Goal: Task Accomplishment & Management: Use online tool/utility

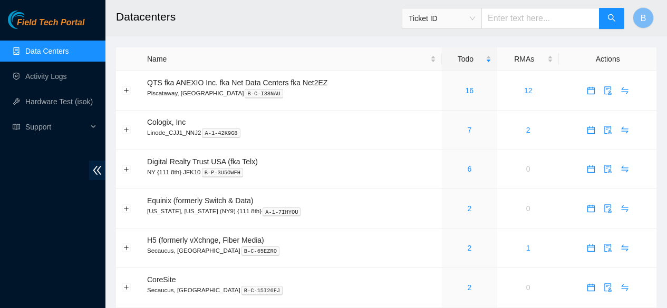
scroll to position [84, 0]
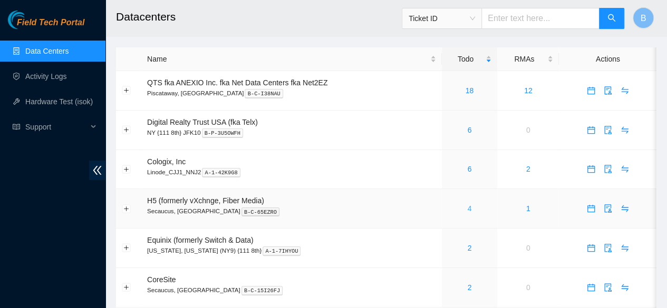
click at [467, 210] on link "4" at bounding box center [469, 208] width 4 height 8
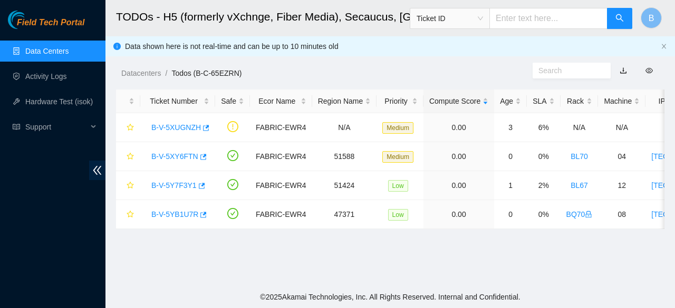
click at [58, 50] on link "Data Centers" at bounding box center [46, 51] width 43 height 8
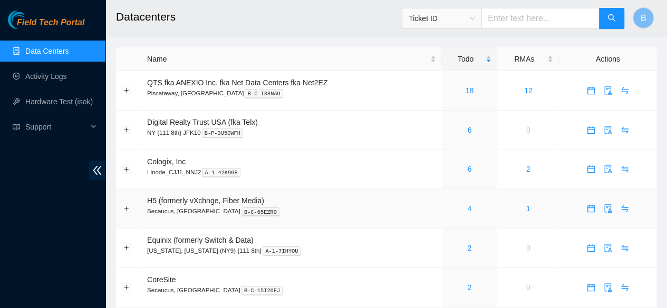
click at [467, 209] on link "4" at bounding box center [469, 208] width 4 height 8
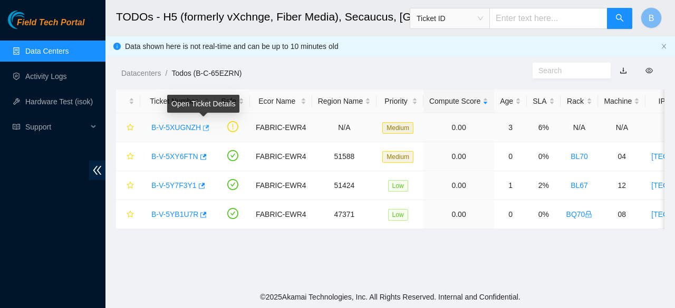
click at [204, 123] on button "button" at bounding box center [205, 128] width 8 height 17
click at [207, 128] on button "button" at bounding box center [205, 128] width 8 height 17
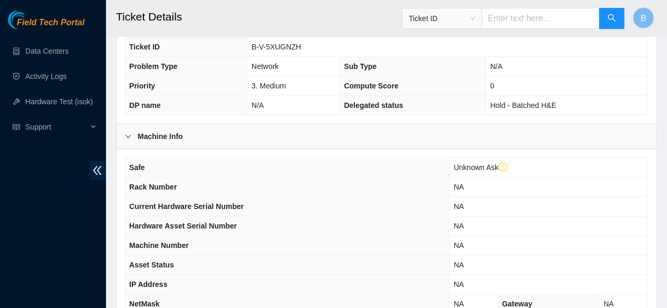
scroll to position [433, 0]
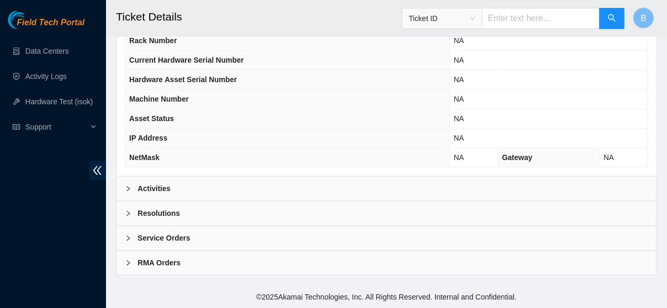
click at [147, 199] on div "Activities" at bounding box center [385, 189] width 539 height 24
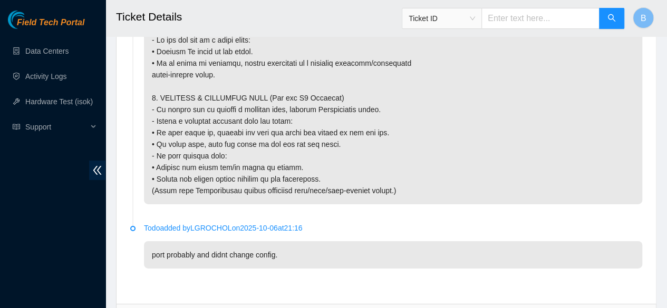
scroll to position [1737, 0]
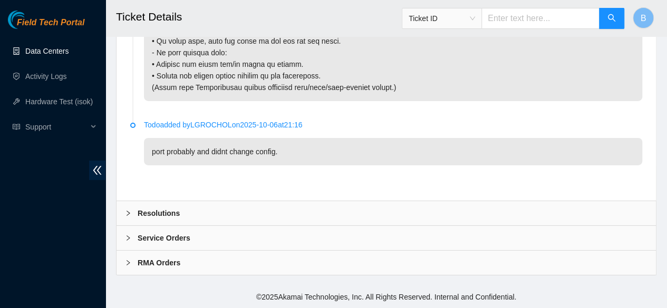
click at [42, 55] on link "Data Centers" at bounding box center [46, 51] width 43 height 8
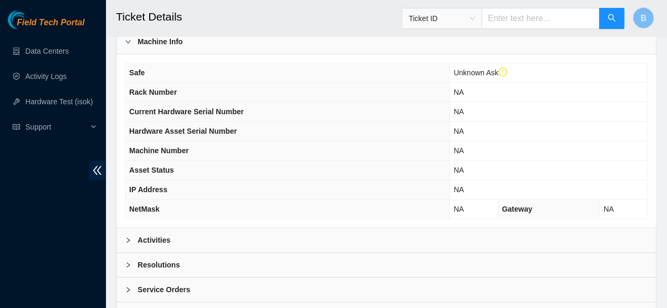
scroll to position [376, 0]
click at [130, 243] on div at bounding box center [131, 240] width 13 height 12
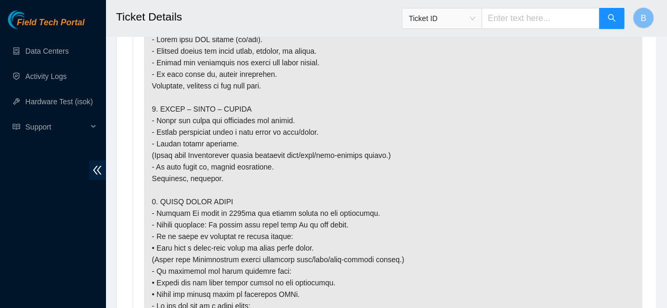
scroll to position [1339, 0]
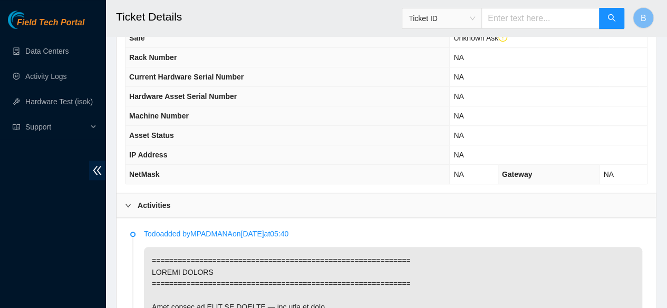
scroll to position [270, 0]
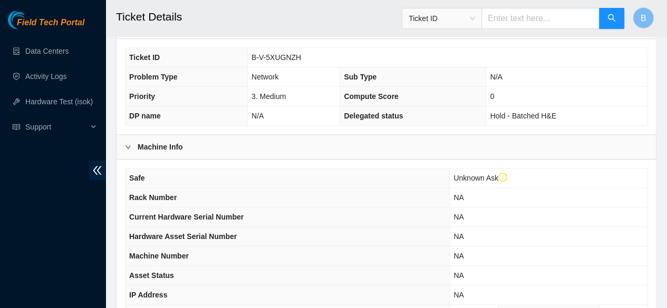
click at [279, 62] on span "B-V-5XUGNZH" at bounding box center [276, 57] width 50 height 8
copy span "B-V-5XUGNZH"
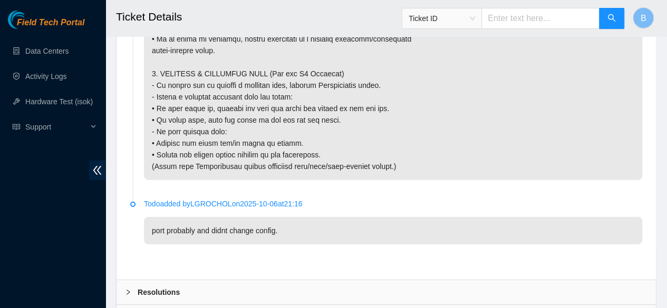
scroll to position [1644, 0]
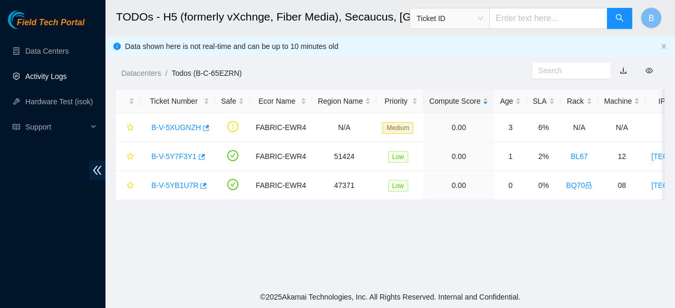
click at [40, 76] on link "Activity Logs" at bounding box center [46, 76] width 42 height 8
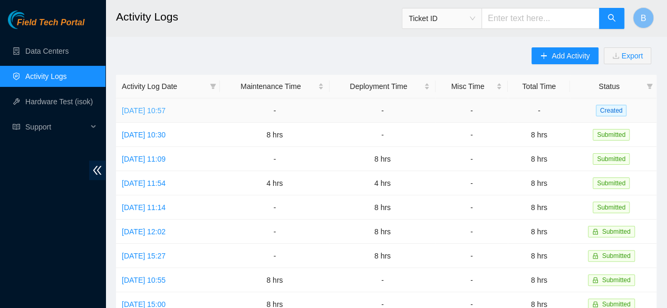
click at [145, 108] on link "Thu, 09 Oct 2025 10:57" at bounding box center [144, 110] width 44 height 8
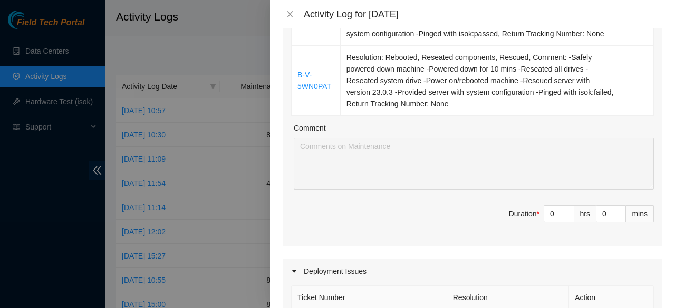
scroll to position [360, 0]
click at [544, 211] on input "0" at bounding box center [559, 214] width 30 height 16
type input "8"
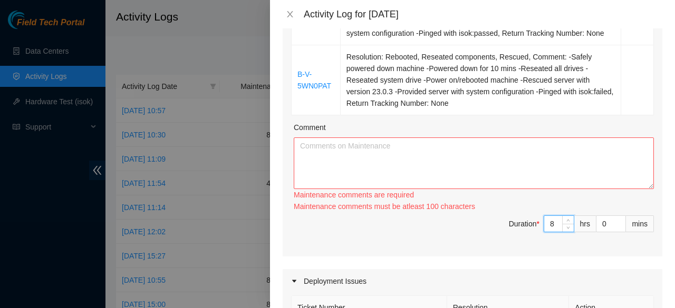
scroll to position [297, 0]
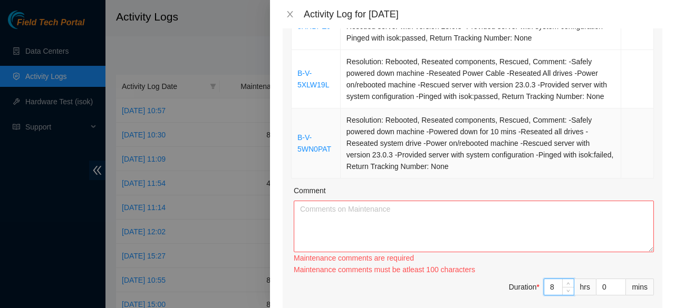
type input "8"
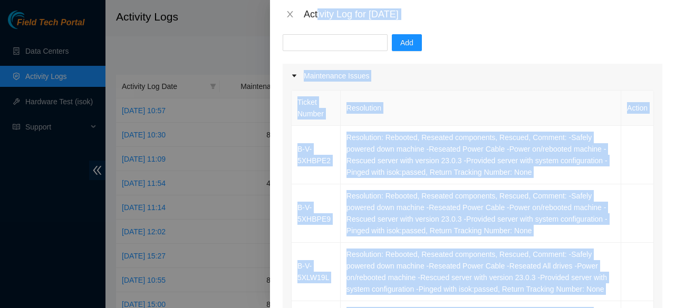
scroll to position [7, 0]
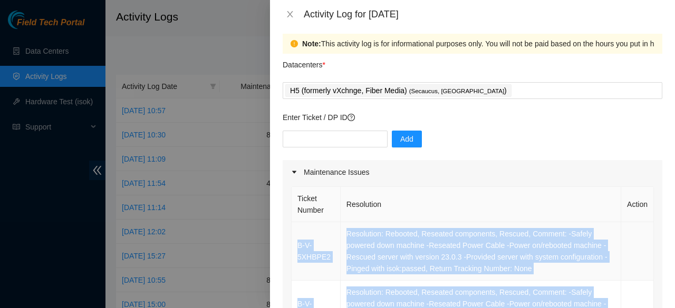
drag, startPoint x: 487, startPoint y: 168, endPoint x: 296, endPoint y: 241, distance: 204.5
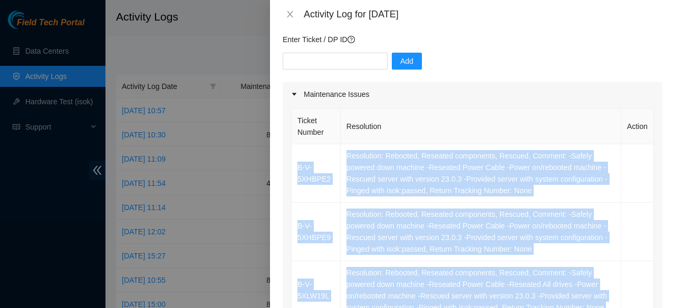
scroll to position [87, 0]
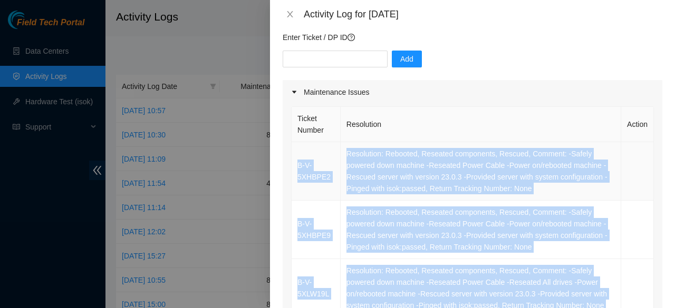
copy tbody "B-V-5XHBPE2 Resolution: Rebooted, Reseated components, Rescued, Comment: -Safel…"
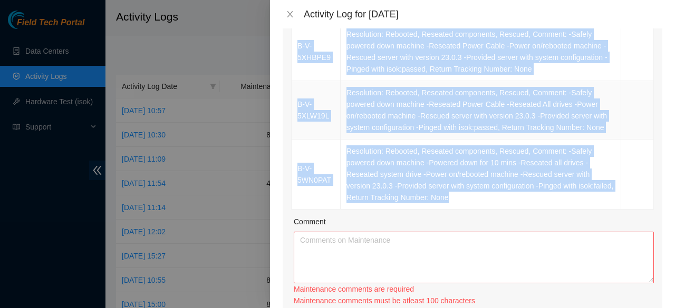
scroll to position [274, 0]
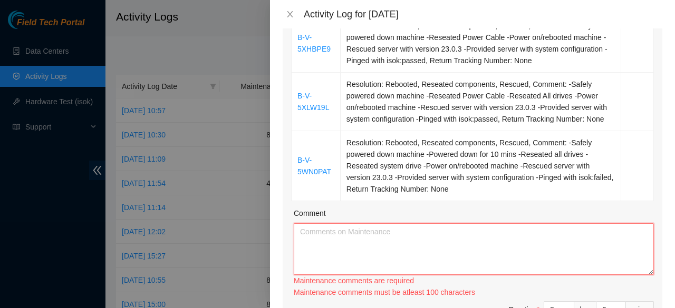
click at [366, 238] on textarea "Comment" at bounding box center [474, 249] width 360 height 52
paste textarea "B-V-5XHBPE2 Resolution: Rebooted, Reseated components, Rescued, Comment: -Safel…"
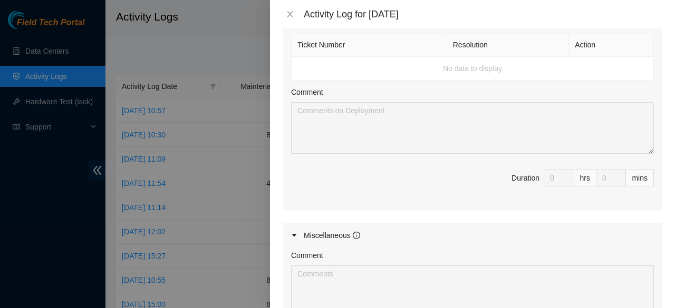
scroll to position [786, 0]
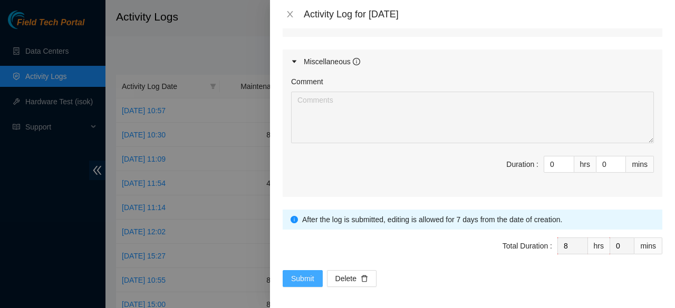
type textarea "B-V-5XHBPE2 Resolution: Rebooted, Reseated components, Rescued, Comment: -Safel…"
click at [299, 277] on span "Submit" at bounding box center [302, 279] width 23 height 12
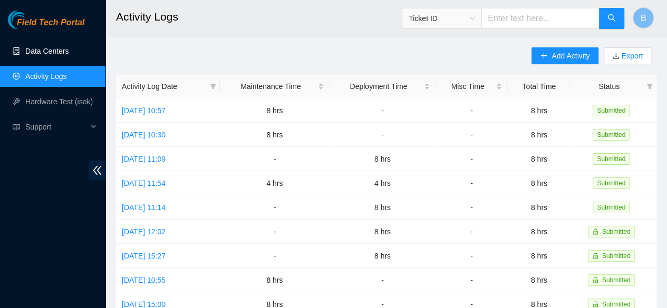
click at [45, 54] on link "Data Centers" at bounding box center [46, 51] width 43 height 8
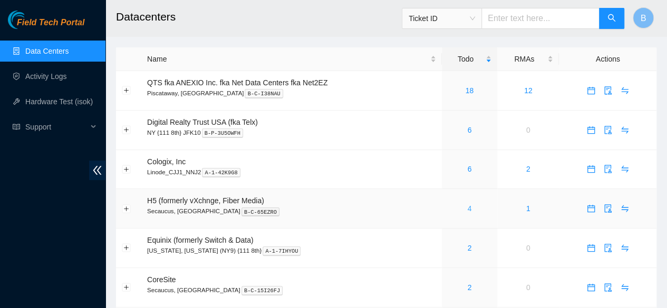
click at [467, 209] on link "4" at bounding box center [469, 208] width 4 height 8
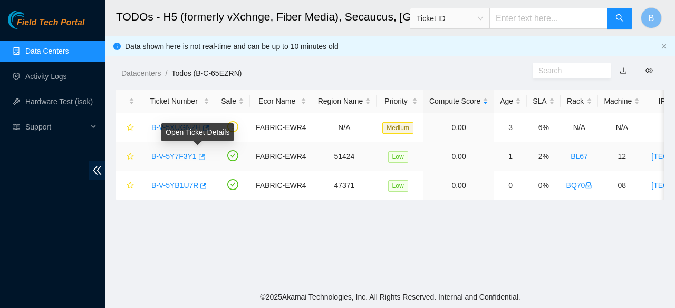
click at [199, 158] on icon "button" at bounding box center [202, 157] width 6 height 6
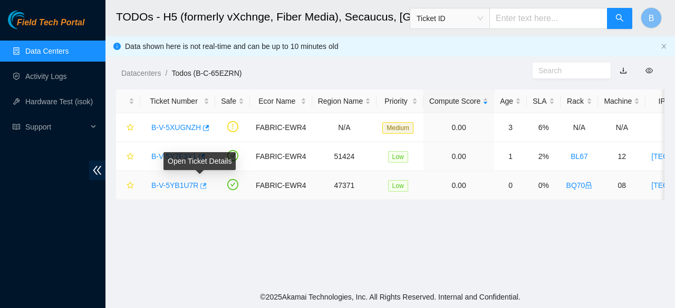
click at [201, 184] on icon "button" at bounding box center [204, 186] width 6 height 6
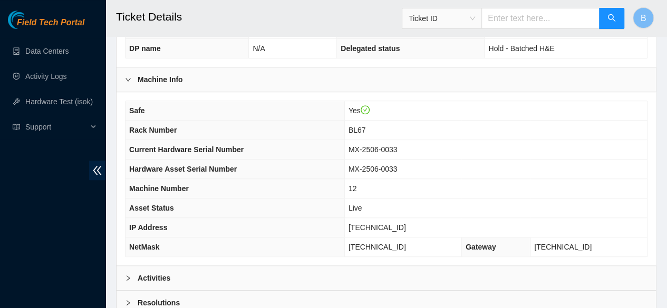
scroll to position [318, 0]
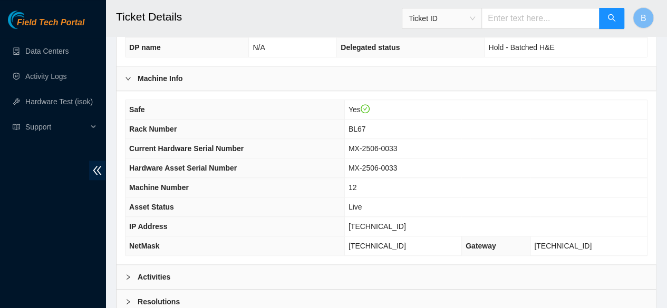
click at [149, 282] on b "Activities" at bounding box center [154, 277] width 33 height 12
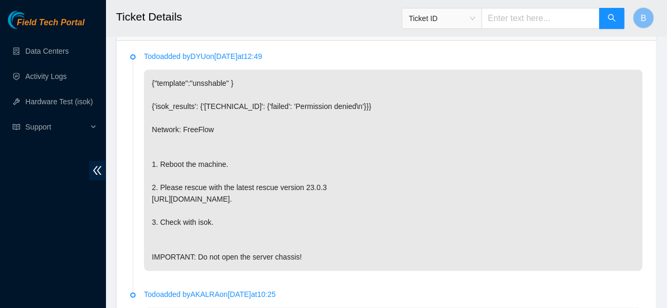
scroll to position [565, 0]
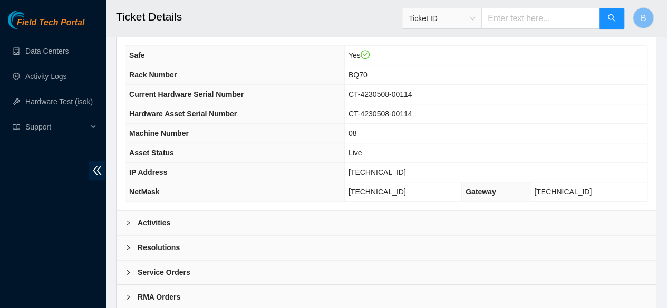
scroll to position [375, 0]
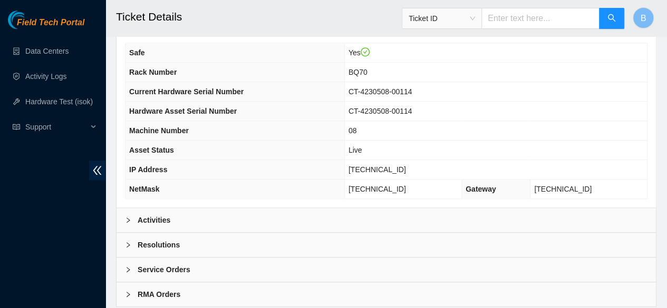
click at [154, 221] on div "Activities" at bounding box center [385, 220] width 539 height 24
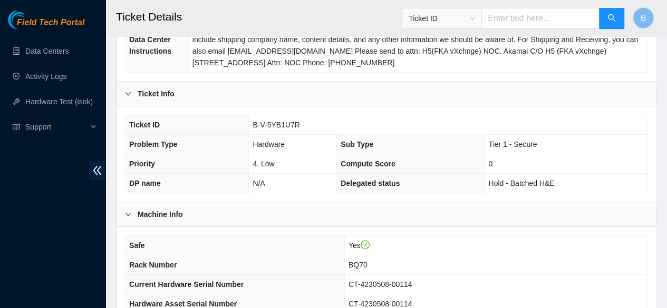
scroll to position [0, 0]
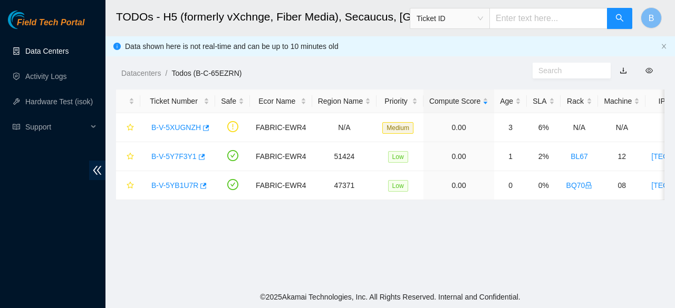
click at [29, 50] on link "Data Centers" at bounding box center [46, 51] width 43 height 8
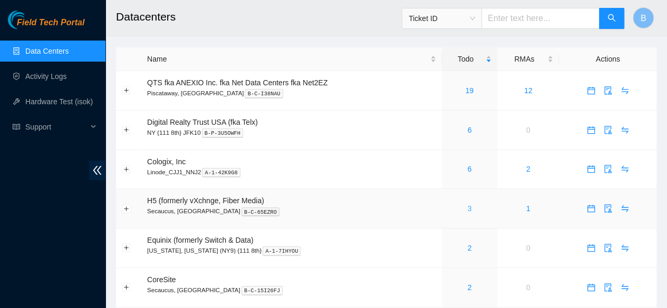
click at [468, 212] on link "3" at bounding box center [469, 208] width 4 height 8
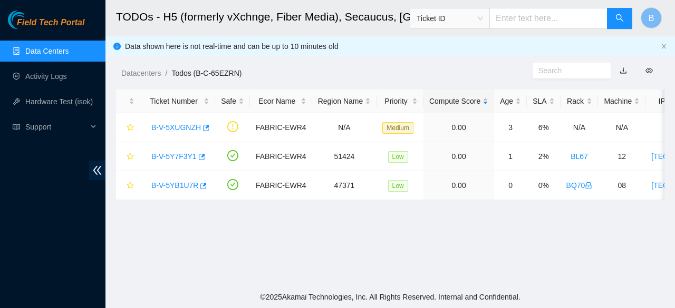
click at [43, 50] on link "Data Centers" at bounding box center [46, 51] width 43 height 8
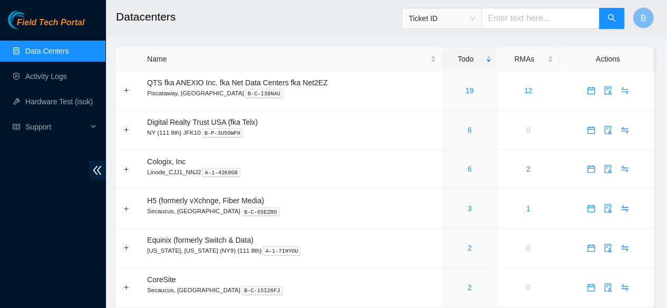
click at [46, 55] on link "Data Centers" at bounding box center [46, 51] width 43 height 8
click at [472, 210] on div "3" at bounding box center [469, 209] width 44 height 12
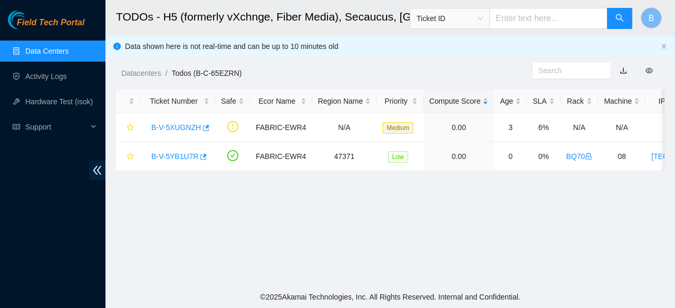
click at [28, 47] on link "Data Centers" at bounding box center [46, 51] width 43 height 8
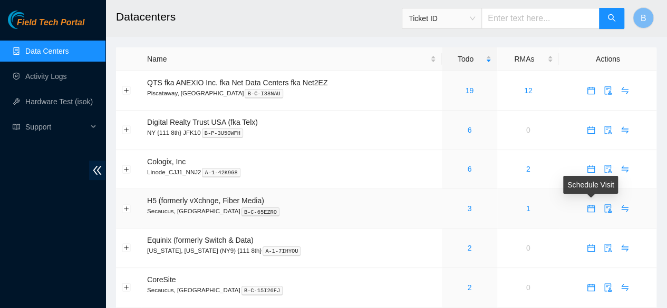
click at [589, 209] on icon "calendar" at bounding box center [591, 208] width 8 height 8
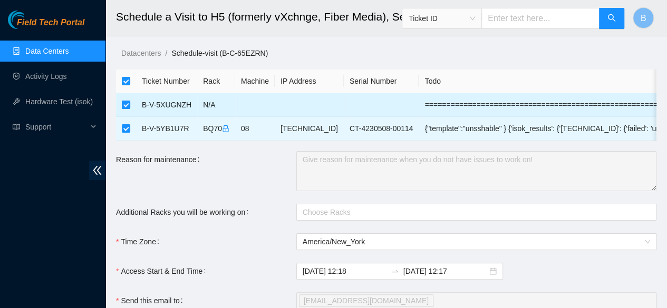
click at [124, 106] on input "checkbox" at bounding box center [126, 105] width 8 height 8
checkbox input "false"
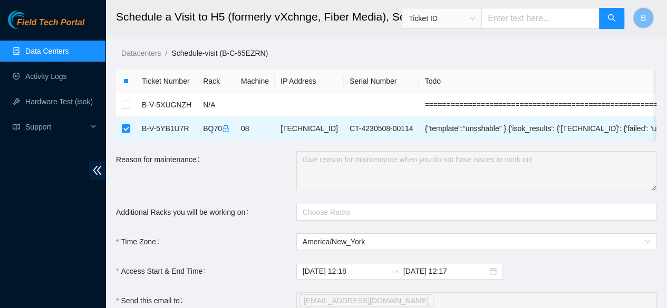
drag, startPoint x: 211, startPoint y: 175, endPoint x: 212, endPoint y: 168, distance: 7.5
click at [212, 168] on div "Reason for maintenance" at bounding box center [206, 171] width 180 height 40
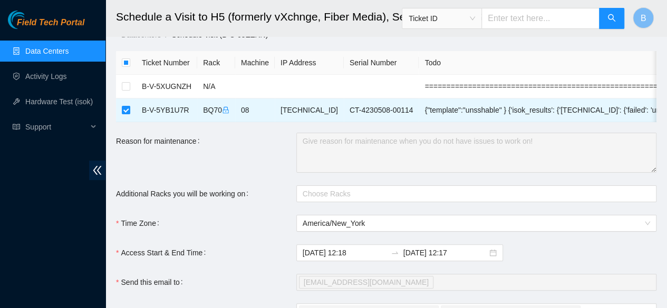
scroll to position [19, 0]
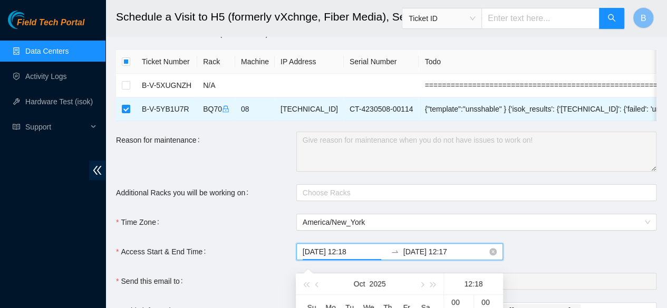
click at [365, 258] on input "2025-10-10 12:18" at bounding box center [344, 252] width 84 height 12
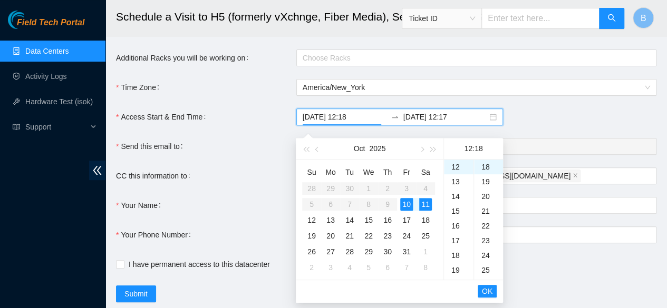
scroll to position [155, 0]
click at [408, 204] on div "10" at bounding box center [406, 204] width 13 height 13
type input "2025-10-10 12:18"
click at [491, 291] on span "OK" at bounding box center [487, 291] width 11 height 12
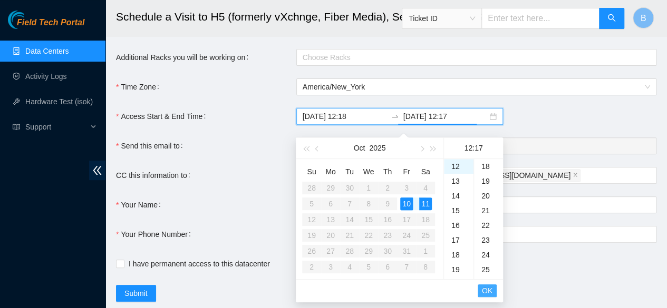
scroll to position [251, 0]
click at [406, 208] on div "10" at bounding box center [406, 204] width 13 height 13
click at [453, 257] on div "18" at bounding box center [459, 255] width 30 height 15
click at [486, 292] on li "OK" at bounding box center [486, 291] width 19 height 18
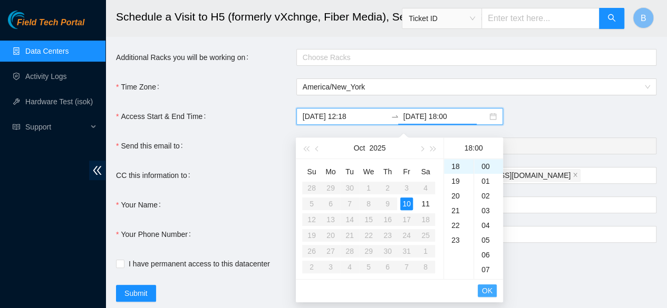
click at [486, 292] on span "OK" at bounding box center [487, 291] width 11 height 12
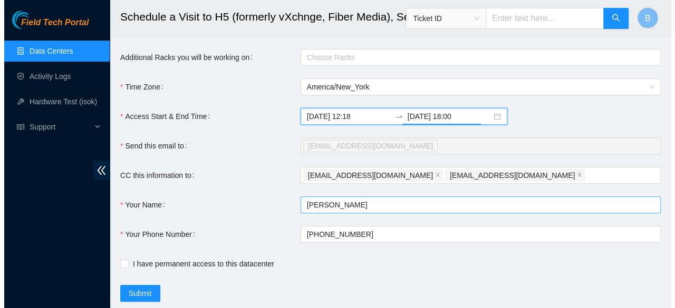
scroll to position [190, 0]
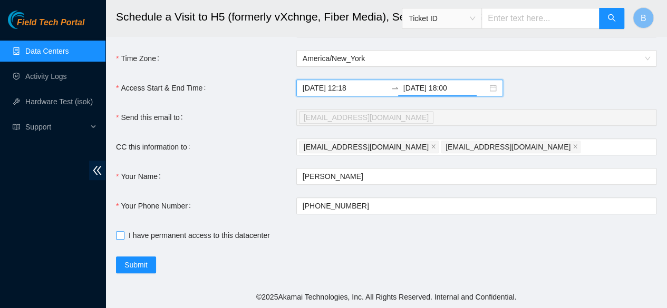
type input "2025-10-10 18:00"
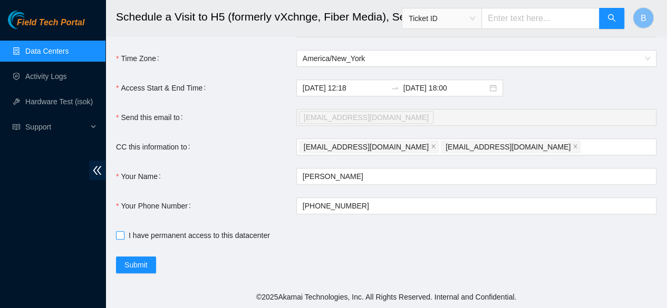
click at [119, 238] on input "I have permanent access to this datacenter" at bounding box center [119, 234] width 7 height 7
checkbox input "true"
click at [139, 265] on span "Submit" at bounding box center [135, 265] width 23 height 12
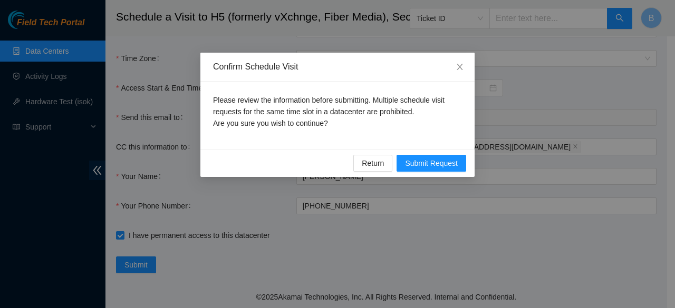
click at [457, 153] on div "Return Submit Request" at bounding box center [337, 163] width 274 height 28
click at [441, 162] on span "Submit Request" at bounding box center [431, 164] width 53 height 12
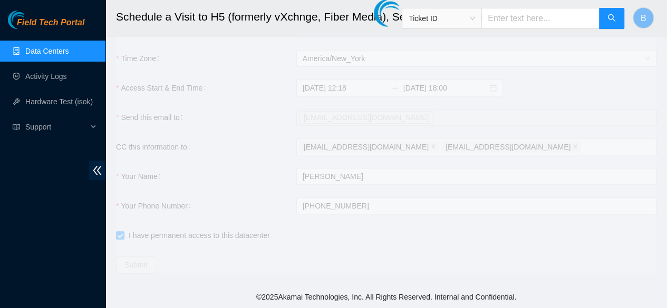
type input "2025-10-10 12:19"
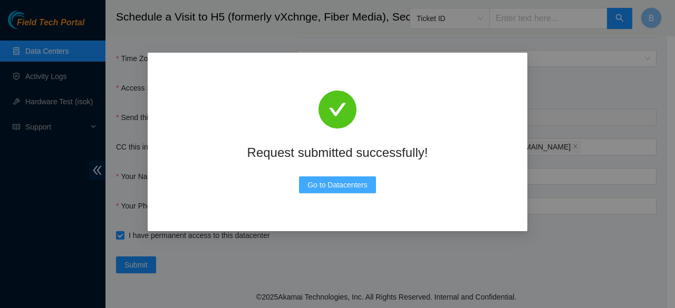
click at [331, 188] on span "Go to Datacenters" at bounding box center [337, 185] width 60 height 12
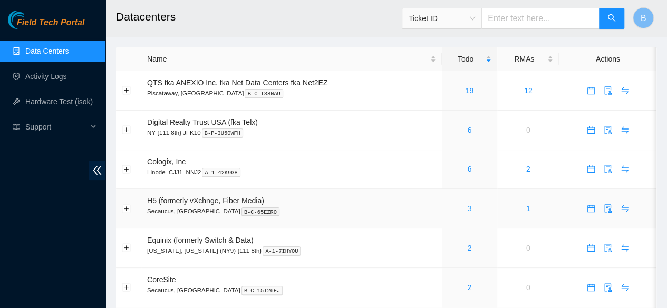
click at [467, 210] on link "3" at bounding box center [469, 208] width 4 height 8
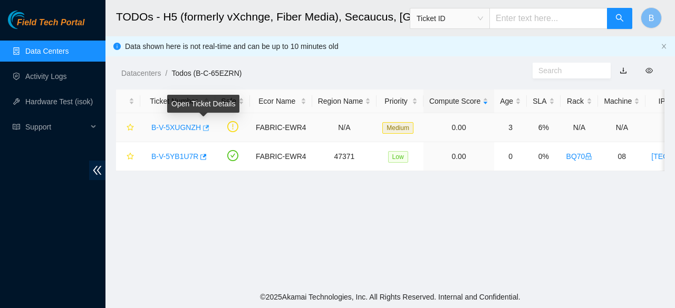
click at [203, 129] on icon "button" at bounding box center [204, 127] width 7 height 7
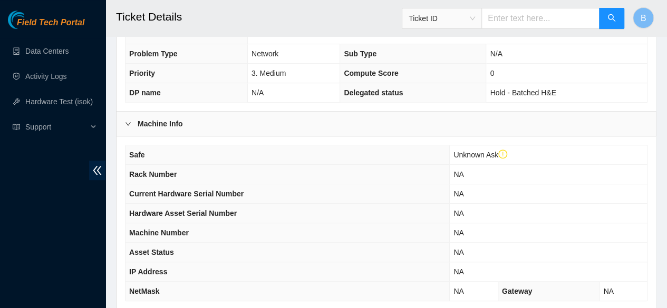
scroll to position [433, 0]
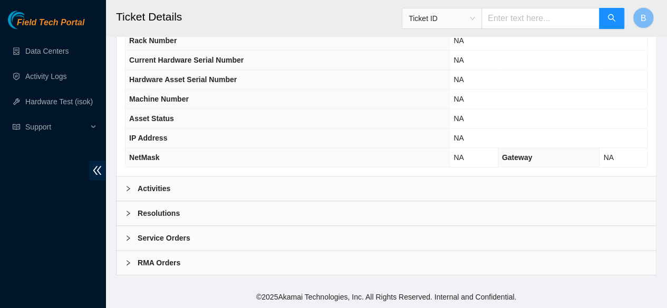
click at [144, 193] on b "Activities" at bounding box center [154, 189] width 33 height 12
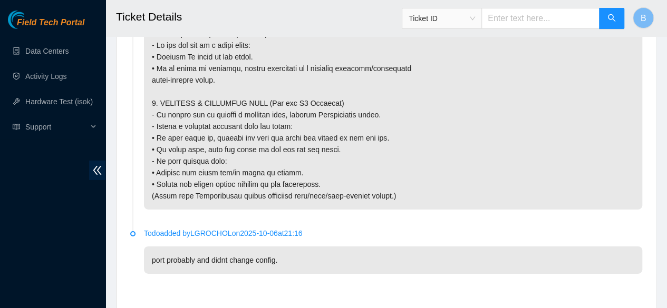
scroll to position [1737, 0]
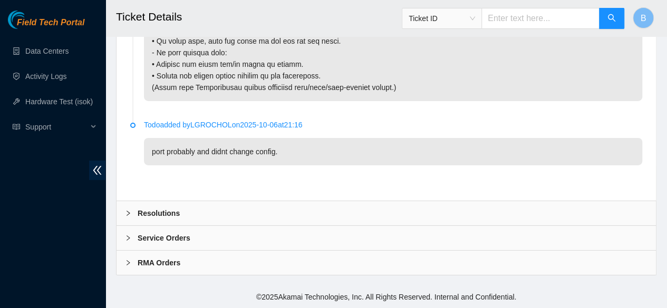
click at [142, 211] on b "Resolutions" at bounding box center [159, 214] width 42 height 12
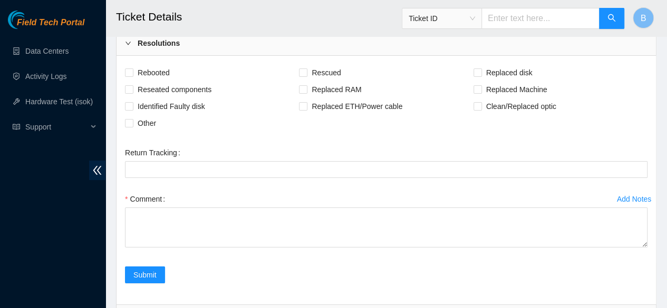
scroll to position [1895, 0]
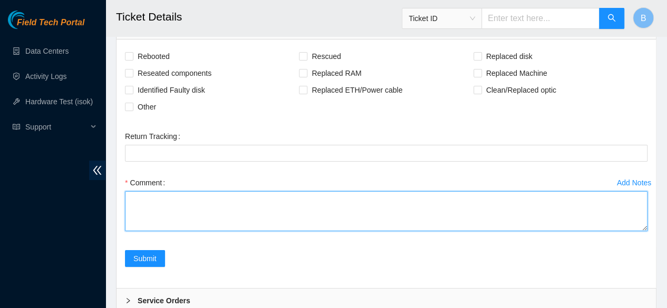
click at [165, 231] on textarea "Comment" at bounding box center [386, 211] width 522 height 40
type textarea "_"
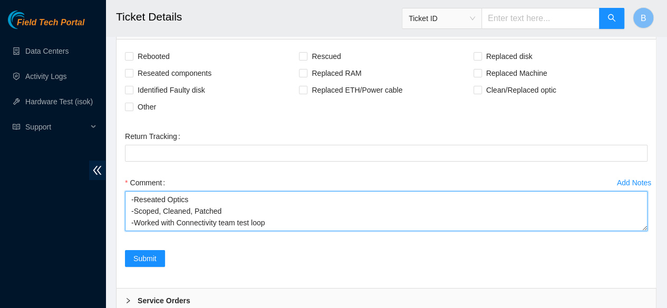
scroll to position [8, 0]
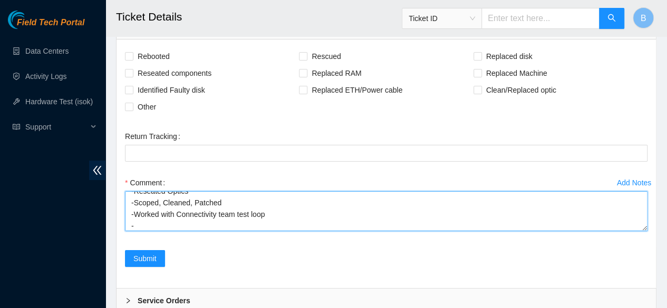
click at [278, 231] on textarea "-Reseated Optics -Scoped, Cleaned, Patched -Worked with Connectivity team test …" at bounding box center [386, 211] width 522 height 40
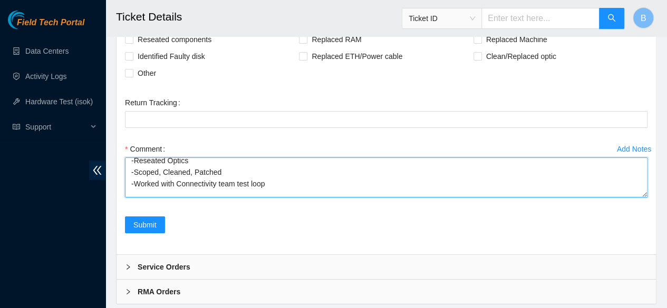
scroll to position [0, 0]
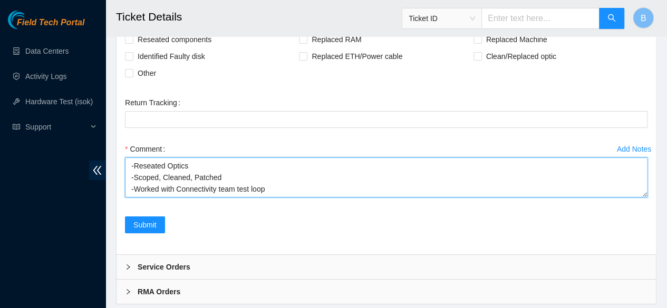
drag, startPoint x: 193, startPoint y: 194, endPoint x: 108, endPoint y: 187, distance: 85.7
click at [277, 198] on textarea "-Scoped, Cleaned, Patched -Worked with Connectivity team test loop -" at bounding box center [386, 178] width 522 height 40
paste textarea "-Reseated Optics"
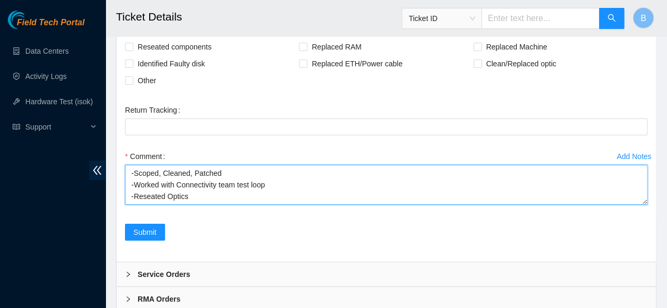
scroll to position [23, 0]
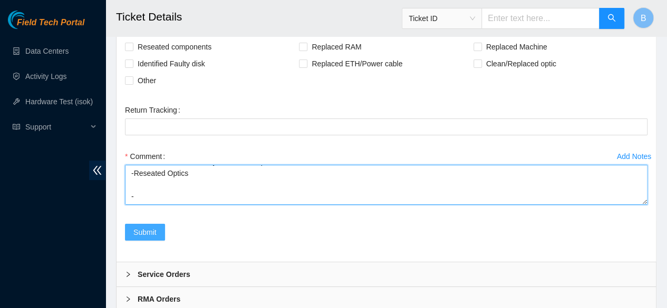
type textarea "-Scoped, Cleaned, Patched -Worked with Connectivity team test loop -Reseated Op…"
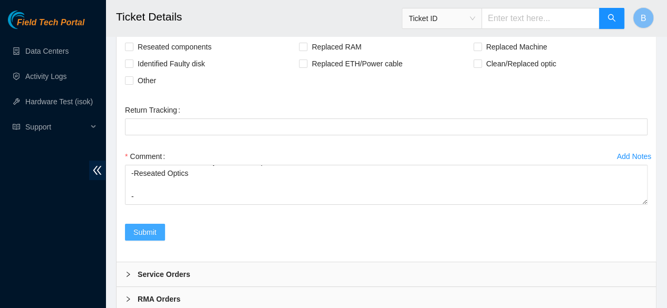
click at [145, 238] on span "Submit" at bounding box center [144, 233] width 23 height 12
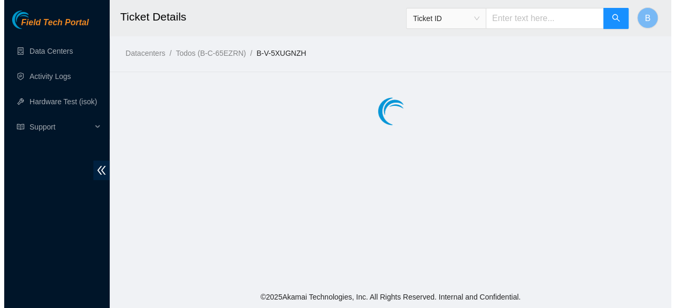
scroll to position [0, 0]
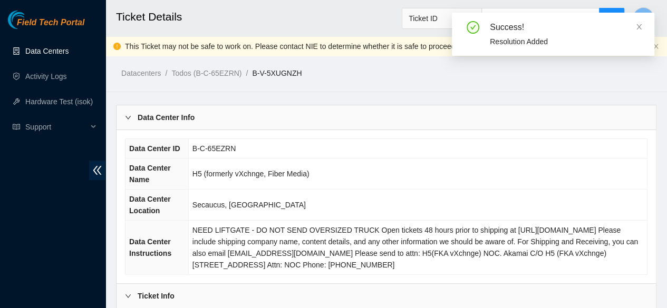
click at [43, 55] on link "Data Centers" at bounding box center [46, 51] width 43 height 8
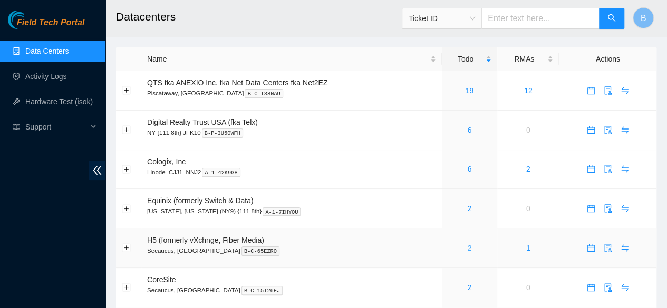
click at [468, 249] on link "2" at bounding box center [469, 248] width 4 height 8
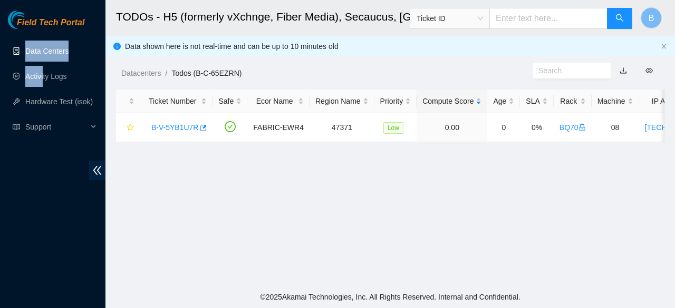
drag, startPoint x: 43, startPoint y: 62, endPoint x: 55, endPoint y: 51, distance: 15.7
click at [55, 51] on ul "Data Centers Activity Logs Hardware Test (isok) Support" at bounding box center [52, 88] width 105 height 101
click at [55, 51] on link "Data Centers" at bounding box center [46, 51] width 43 height 8
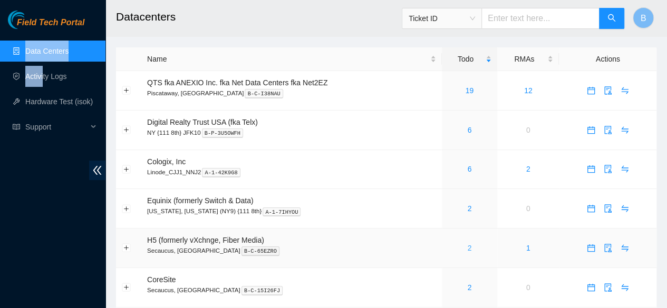
click at [470, 252] on link "2" at bounding box center [469, 248] width 4 height 8
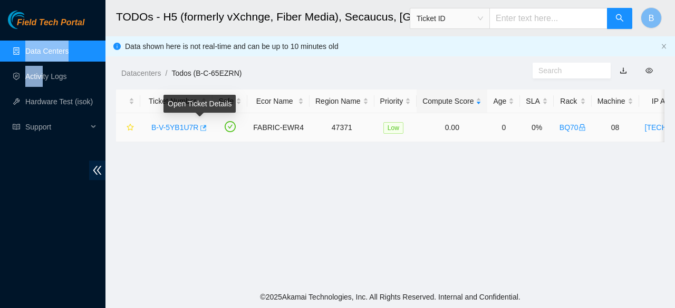
click at [202, 130] on icon "button" at bounding box center [202, 127] width 7 height 7
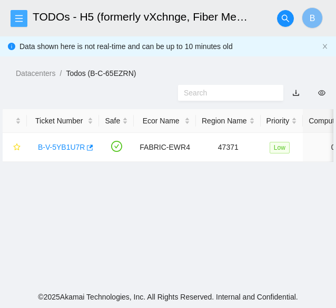
click at [11, 24] on button "button" at bounding box center [19, 18] width 17 height 17
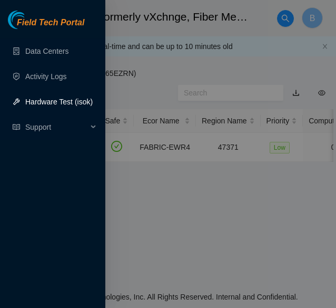
click at [52, 101] on link "Hardware Test (isok)" at bounding box center [58, 101] width 67 height 8
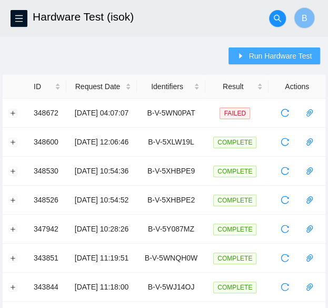
click at [285, 60] on span "Run Hardware Test" at bounding box center [280, 56] width 63 height 12
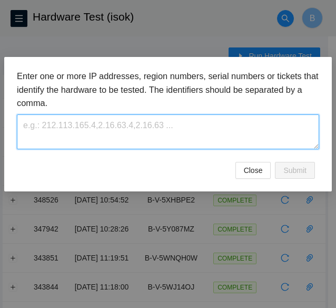
click at [48, 118] on textarea at bounding box center [168, 131] width 302 height 34
paste textarea "B-V-5YB1U7R"
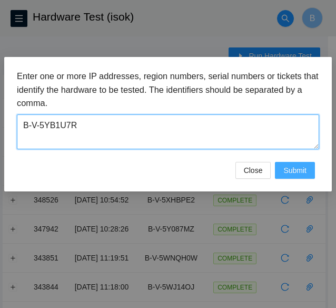
type textarea "B-V-5YB1U7R"
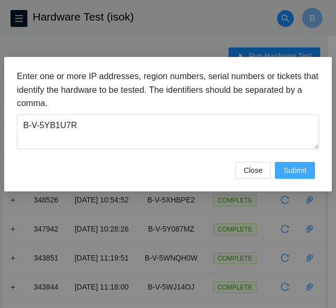
click at [297, 165] on span "Submit" at bounding box center [295, 170] width 23 height 12
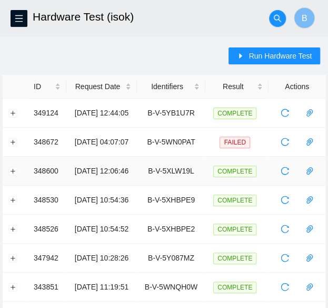
click at [297, 165] on span at bounding box center [289, 170] width 25 height 17
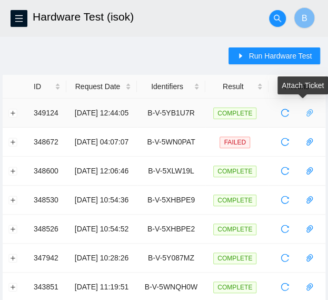
click at [312, 109] on icon "paper-clip" at bounding box center [310, 113] width 8 height 8
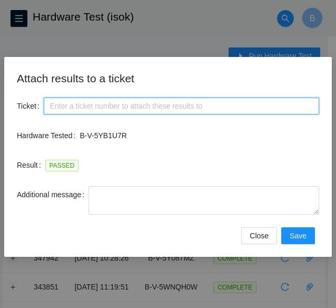
click at [139, 111] on input "Ticket" at bounding box center [182, 105] width 276 height 17
paste input "B-V-5YB1U7R"
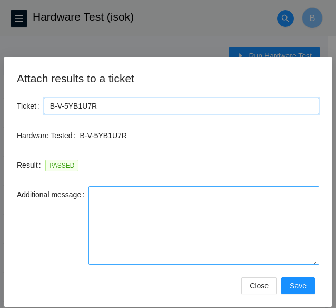
drag, startPoint x: 315, startPoint y: 210, endPoint x: 301, endPoint y: 274, distance: 64.8
click at [301, 265] on textarea "Additional message" at bounding box center [204, 225] width 231 height 79
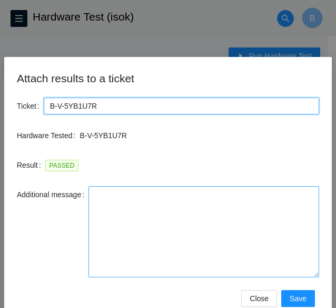
type input "B-V-5YB1U7R"
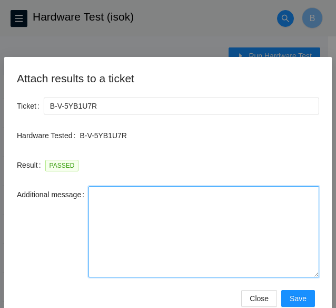
click at [235, 246] on textarea "Additional message" at bounding box center [204, 231] width 231 height 91
click at [126, 209] on textarea "Additional message" at bounding box center [204, 231] width 231 height 91
paste textarea "-Safely powered down machine -Replaced machine SN() with Machine SN() -Power on…"
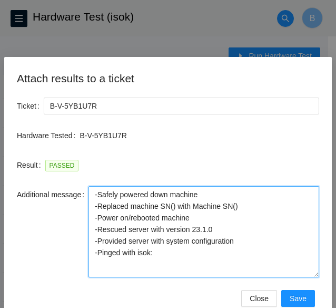
drag, startPoint x: 241, startPoint y: 204, endPoint x: 79, endPoint y: 201, distance: 162.3
click at [79, 201] on div "Additional message -Safely powered down machine -Replaced machine SN() with Mac…" at bounding box center [168, 231] width 302 height 91
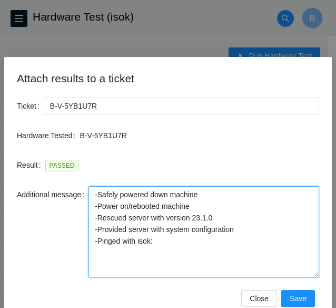
click at [210, 217] on textarea "-Safely powered down machine -Power on/rebooted machine -Rescued server with ve…" at bounding box center [204, 231] width 231 height 91
click at [175, 248] on textarea "-Safely powered down machine -Power on/rebooted machine -Rescued server with ve…" at bounding box center [204, 231] width 231 height 91
click at [239, 260] on textarea "-Safely powered down machine -Power on/rebooted machine -Rescued server with ve…" at bounding box center [204, 231] width 231 height 91
type textarea "-Safely powered down machine -Power on/rebooted machine -Rescued server with ve…"
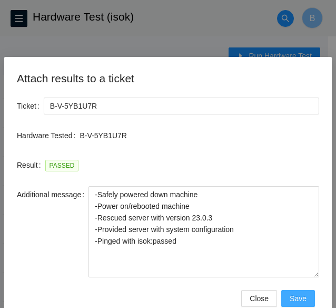
click at [302, 297] on span "Save" at bounding box center [298, 298] width 17 height 12
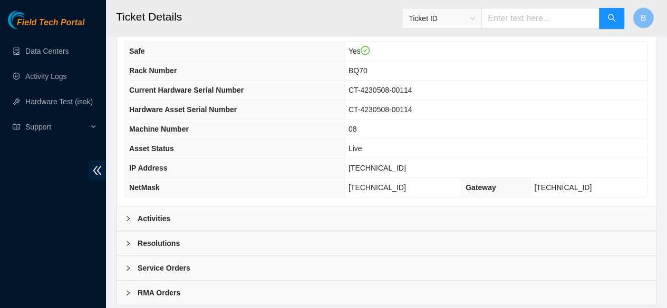
scroll to position [377, 0]
click at [153, 224] on b "Activities" at bounding box center [154, 218] width 33 height 12
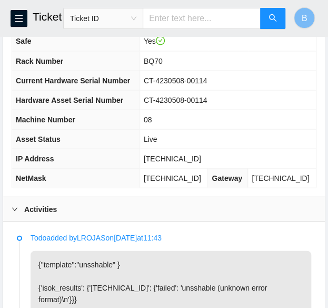
scroll to position [433, 0]
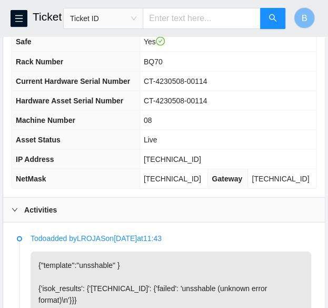
click at [172, 163] on span "23.195.36.203" at bounding box center [172, 158] width 57 height 8
copy span "23.195.36.203"
click at [175, 182] on span "255.255.255.224" at bounding box center [172, 178] width 57 height 8
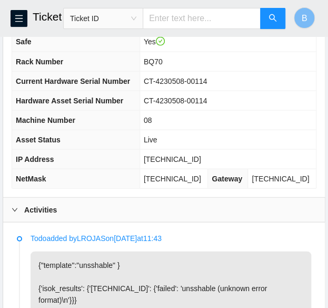
click at [175, 182] on span "255.255.255.224" at bounding box center [172, 178] width 57 height 8
copy span "255.255.255.224"
click at [163, 65] on span "BQ70" at bounding box center [153, 61] width 19 height 8
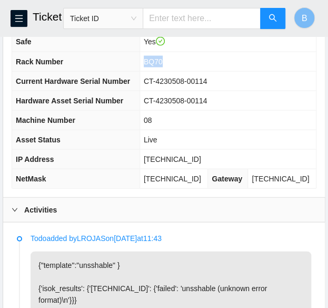
click at [163, 65] on span "BQ70" at bounding box center [153, 61] width 19 height 8
copy span "BQ70"
click at [152, 124] on span "08" at bounding box center [148, 119] width 8 height 8
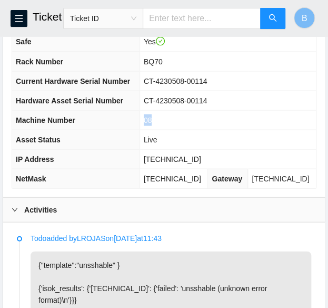
copy span "08"
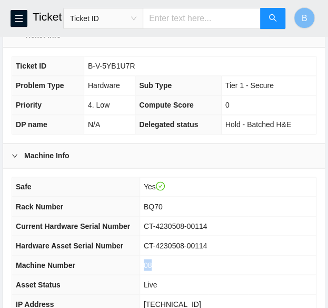
scroll to position [287, 0]
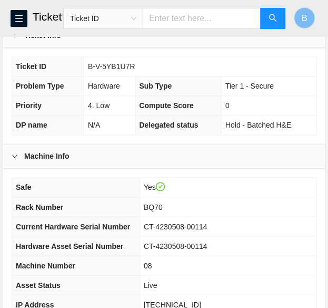
click at [104, 71] on span "B-V-5YB1U7R" at bounding box center [111, 66] width 47 height 8
copy span "B-V-5YB1U7R"
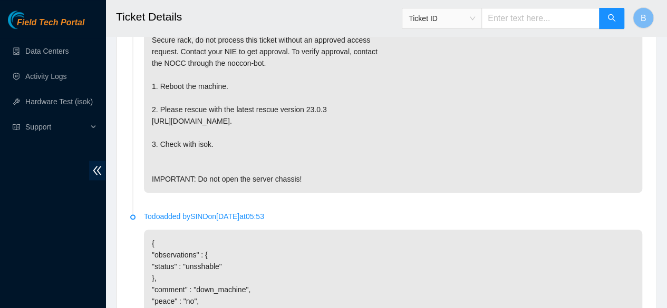
scroll to position [692, 0]
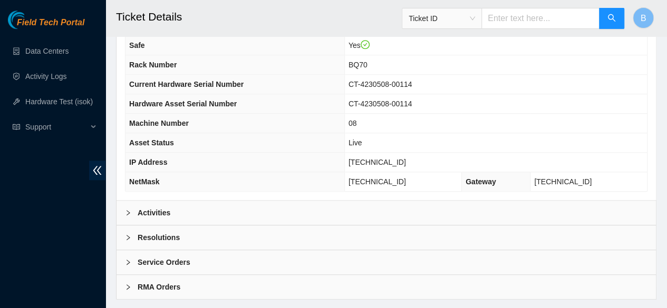
scroll to position [413, 0]
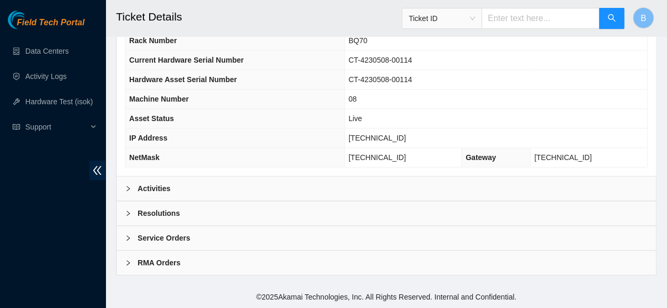
click at [134, 213] on div at bounding box center [131, 214] width 13 height 12
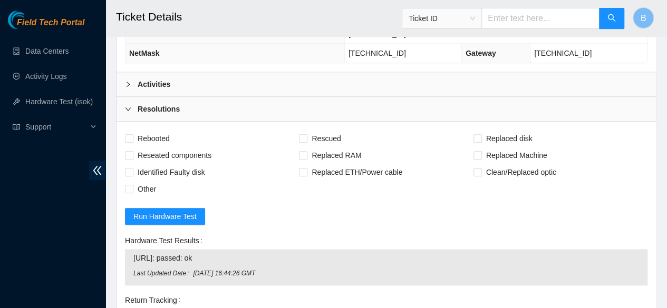
scroll to position [513, 0]
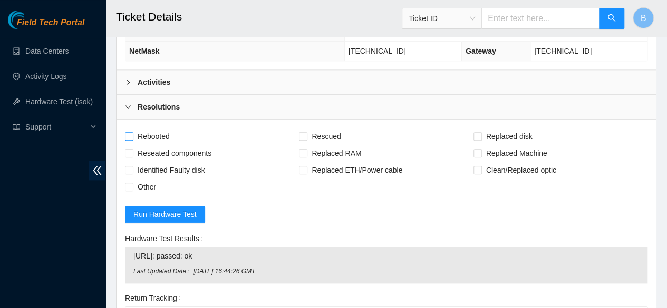
click at [126, 145] on label "Rebooted" at bounding box center [149, 136] width 49 height 17
click at [126, 140] on input "Rebooted" at bounding box center [128, 135] width 7 height 7
checkbox input "true"
click at [306, 138] on label "Rescued" at bounding box center [322, 136] width 46 height 17
click at [306, 138] on input "Rescued" at bounding box center [302, 135] width 7 height 7
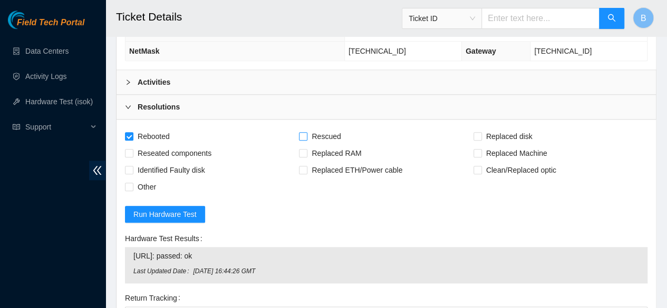
checkbox input "true"
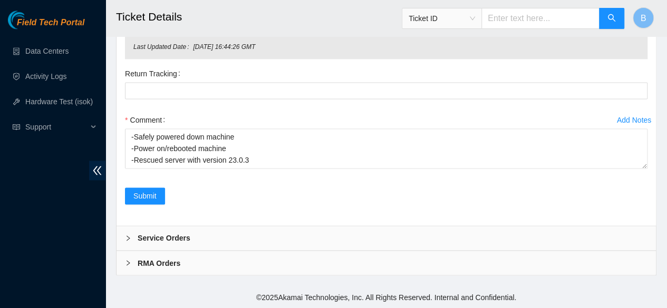
scroll to position [743, 0]
click at [152, 195] on span "Submit" at bounding box center [144, 196] width 23 height 12
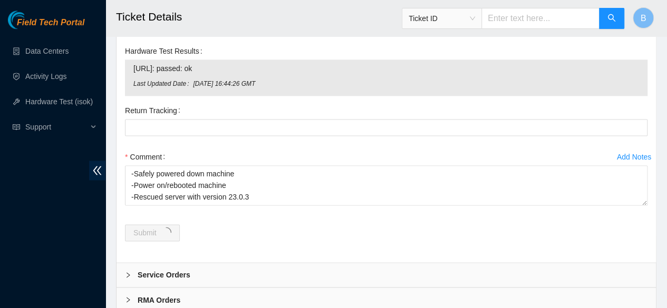
scroll to position [0, 0]
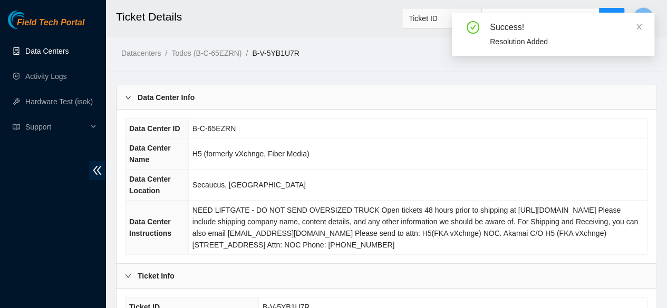
click at [48, 55] on link "Data Centers" at bounding box center [46, 51] width 43 height 8
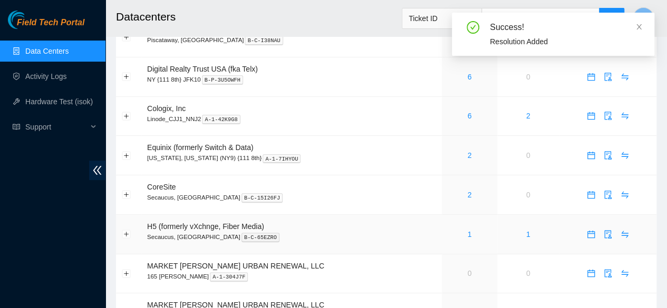
scroll to position [54, 0]
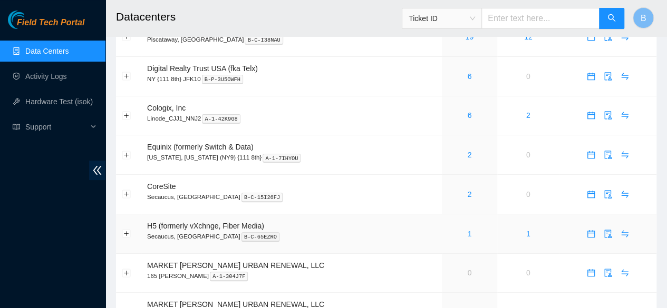
click at [468, 238] on link "1" at bounding box center [469, 234] width 4 height 8
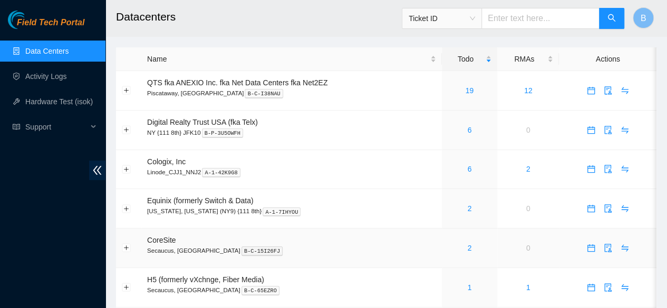
click at [472, 249] on div "2" at bounding box center [469, 248] width 44 height 12
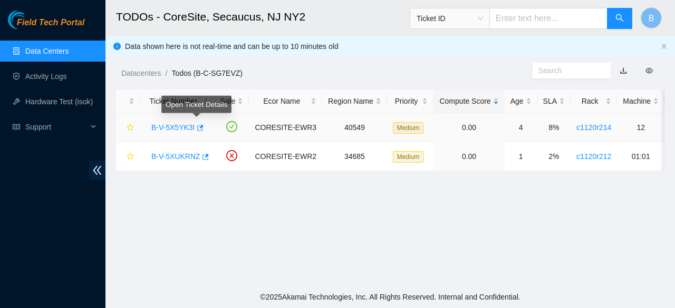
click at [201, 129] on div "B-V-5X5YK3I" at bounding box center [177, 127] width 63 height 17
click at [197, 126] on icon "button" at bounding box center [199, 127] width 7 height 7
click at [42, 55] on link "Data Centers" at bounding box center [46, 51] width 43 height 8
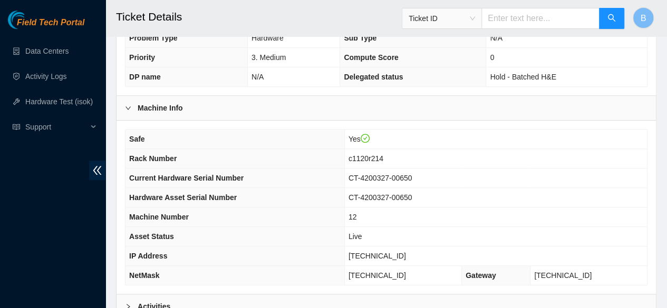
scroll to position [371, 0]
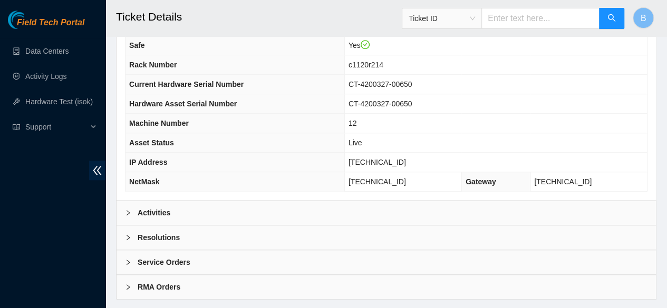
click at [145, 207] on b "Activities" at bounding box center [154, 213] width 33 height 12
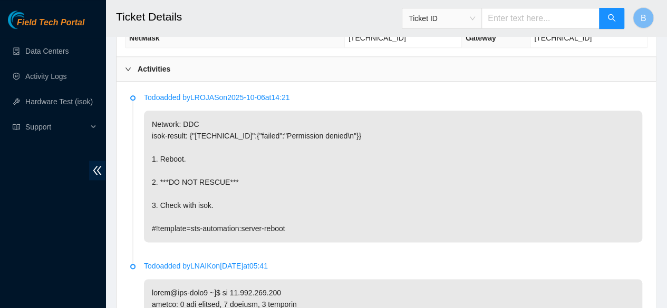
scroll to position [515, 0]
click at [54, 55] on link "Data Centers" at bounding box center [46, 51] width 43 height 8
